Goal: Information Seeking & Learning: Understand process/instructions

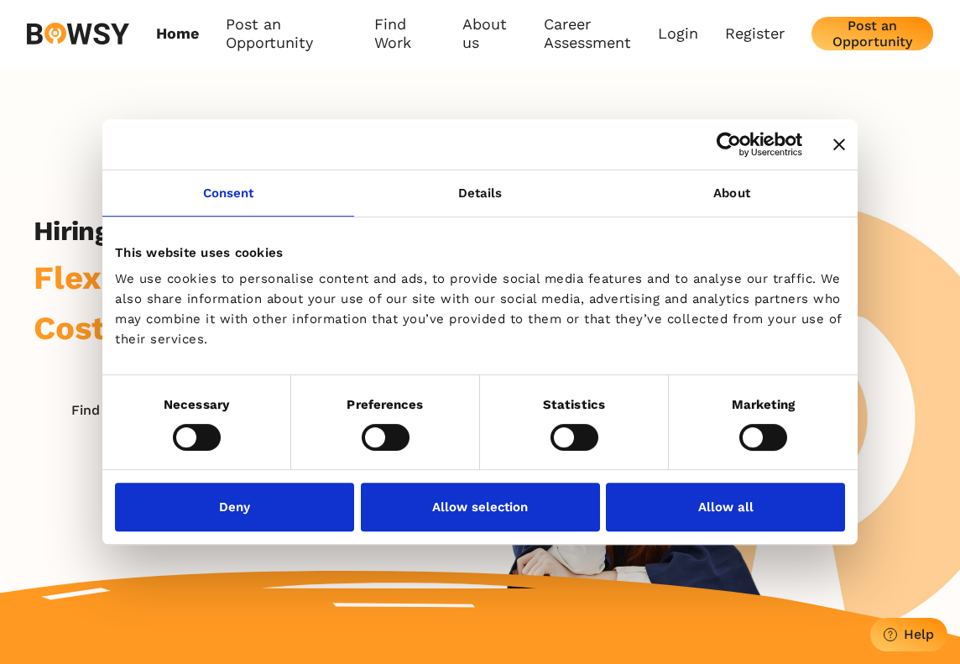
click at [848, 133] on div at bounding box center [480, 144] width 756 height 51
click at [845, 136] on div at bounding box center [480, 144] width 756 height 51
click at [840, 139] on icon "Close banner" at bounding box center [840, 145] width 12 height 12
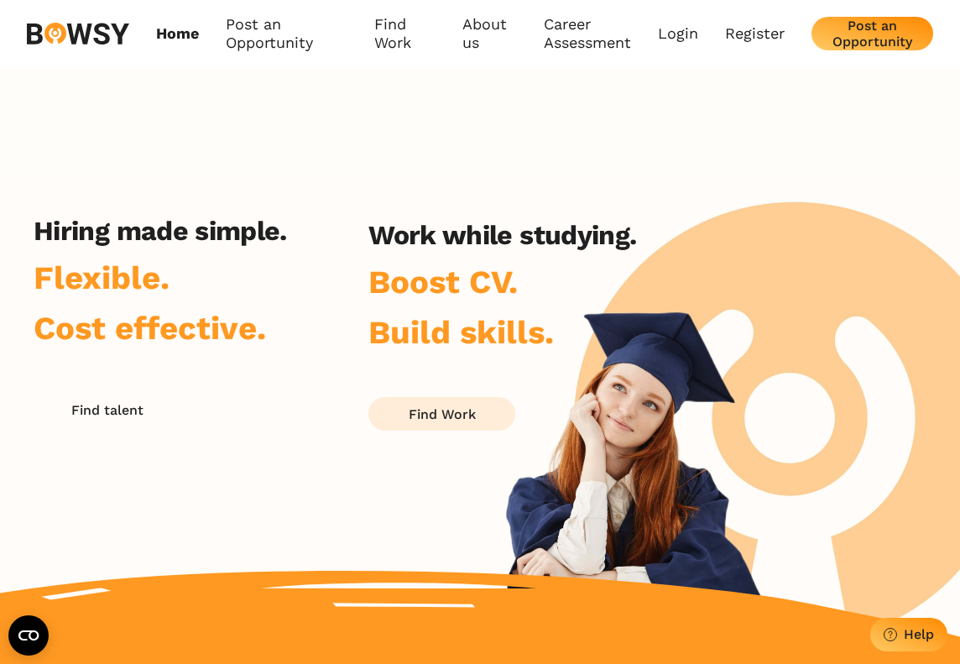
click at [499, 409] on button "Find Work" at bounding box center [442, 414] width 147 height 34
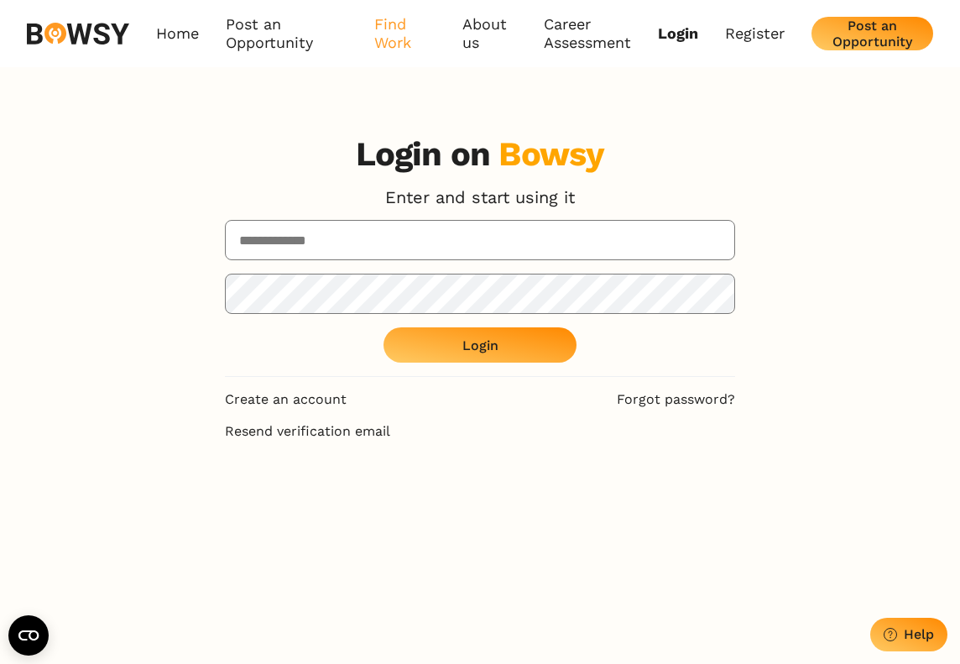
click at [375, 38] on link "Find Work" at bounding box center [404, 34] width 61 height 38
click at [421, 88] on link "How it Works" at bounding box center [441, 81] width 133 height 29
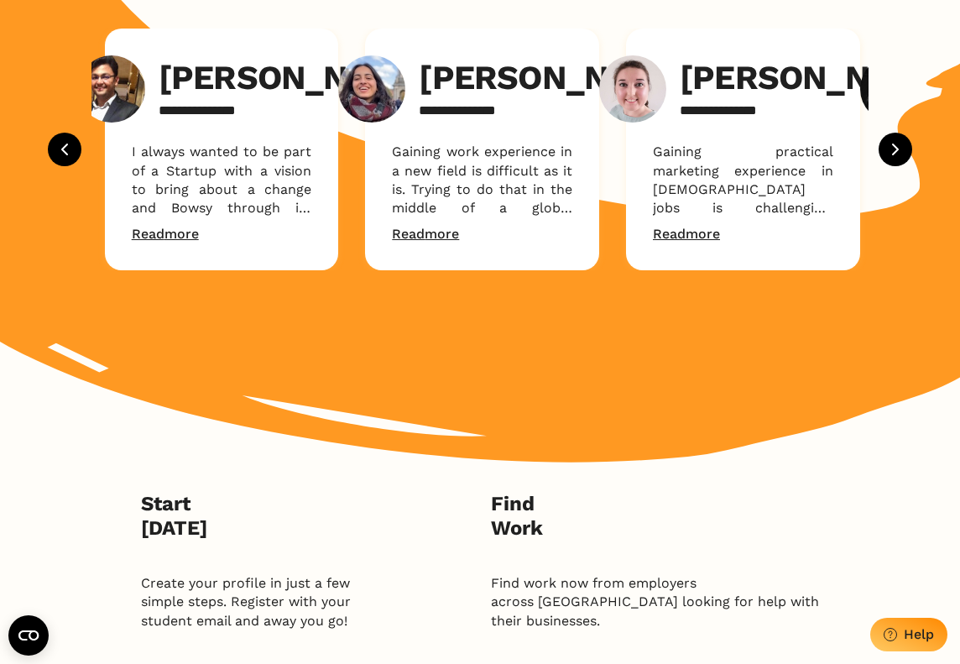
scroll to position [3739, 0]
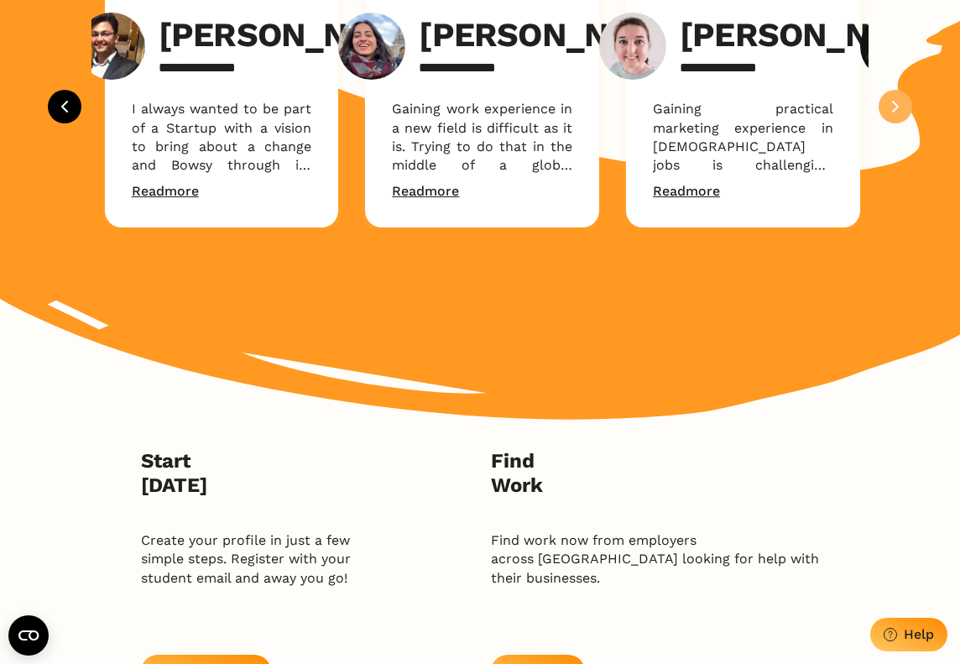
click at [895, 117] on icon "Next" at bounding box center [896, 107] width 20 height 20
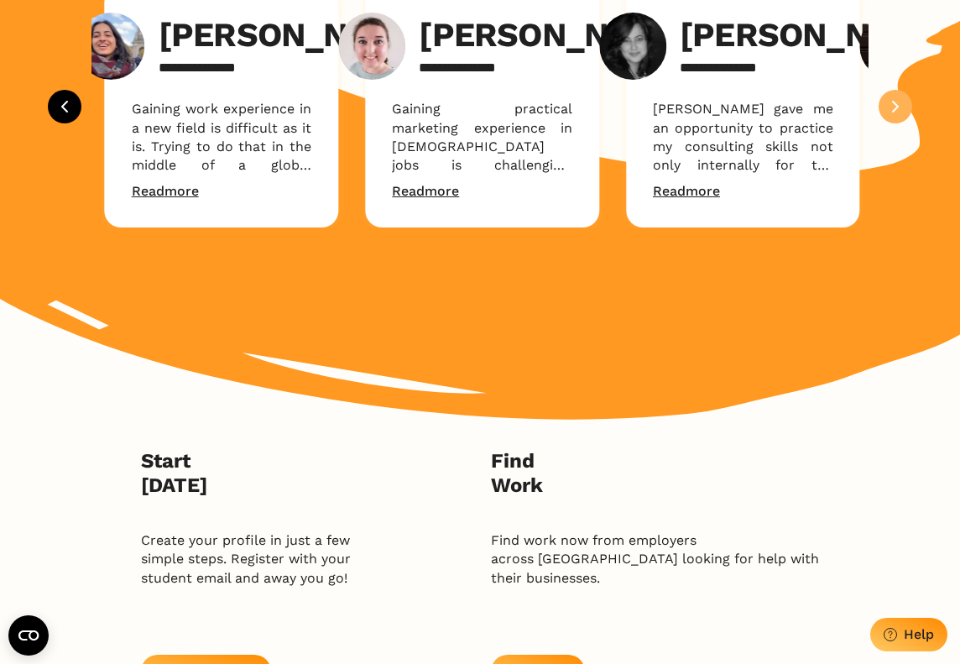
click at [895, 117] on icon "Next" at bounding box center [896, 107] width 20 height 20
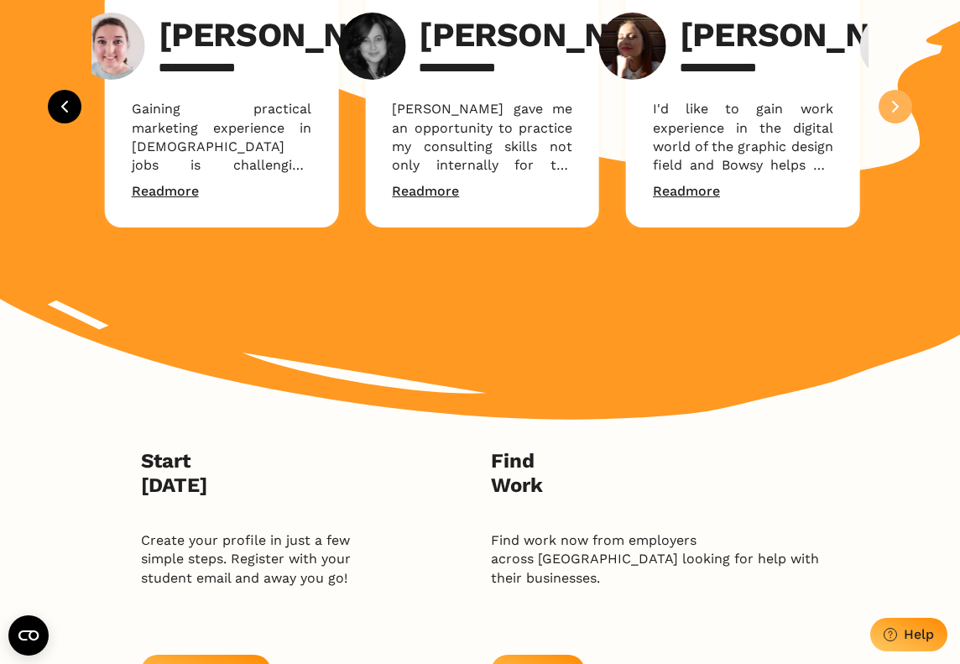
click at [895, 117] on icon "Next" at bounding box center [896, 107] width 20 height 20
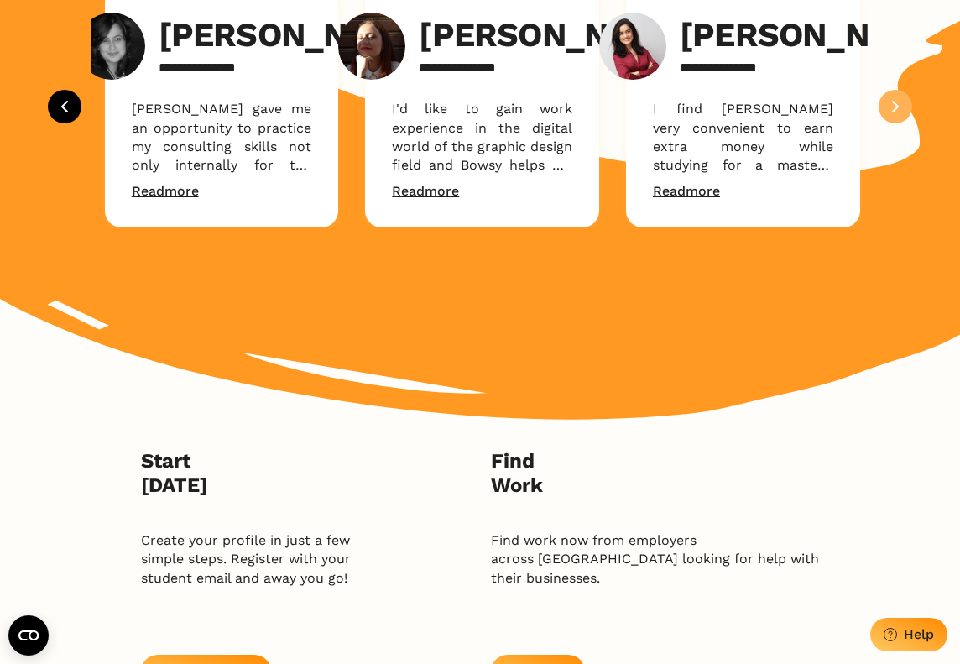
click at [895, 117] on icon "Next" at bounding box center [896, 107] width 20 height 20
